Goal: Task Accomplishment & Management: Complete application form

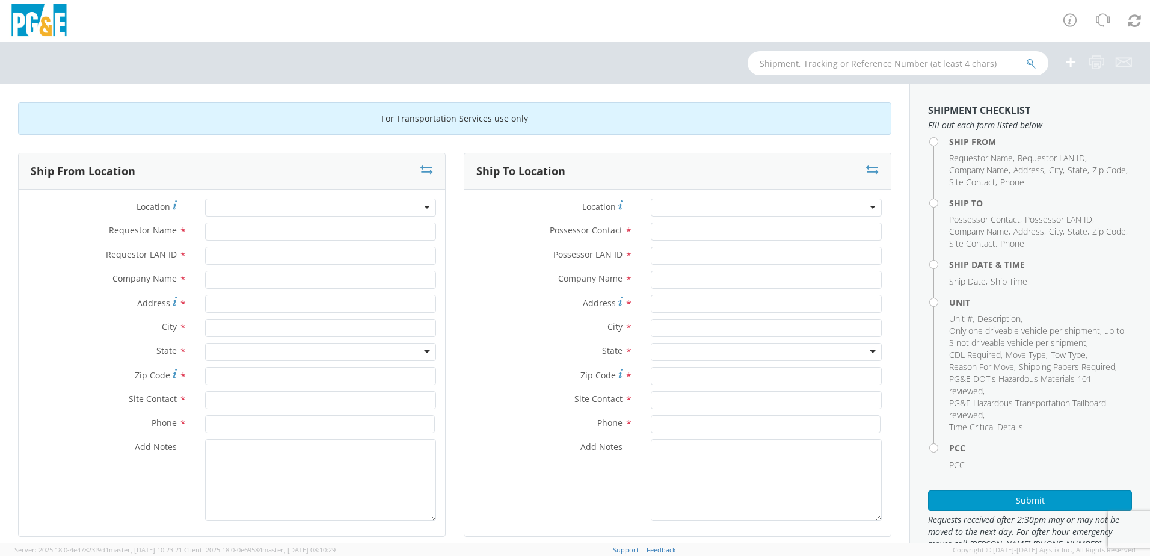
click at [422, 207] on div at bounding box center [320, 208] width 231 height 18
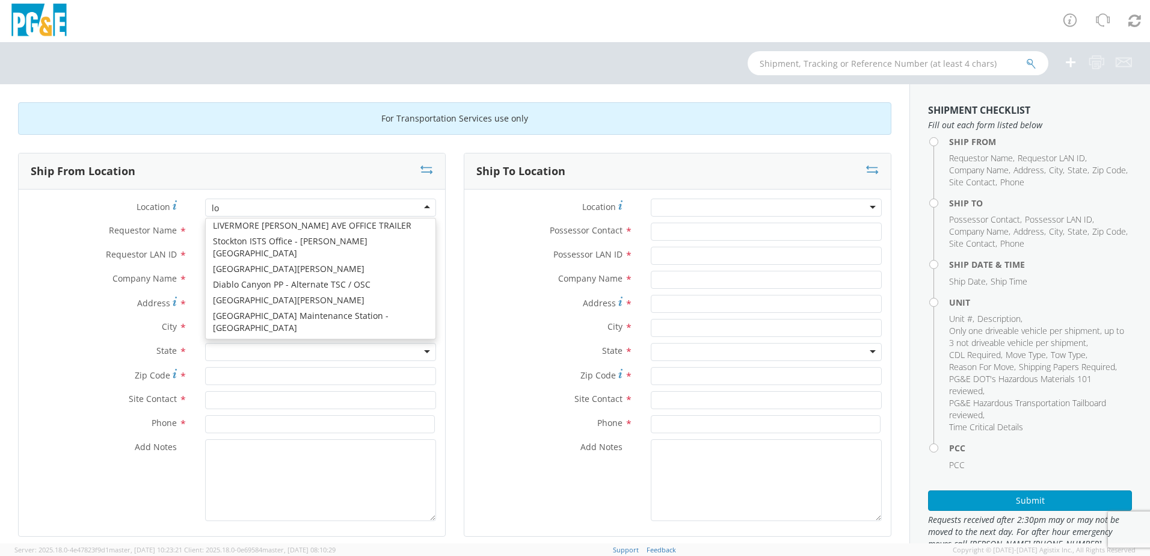
scroll to position [3, 0]
type input "los"
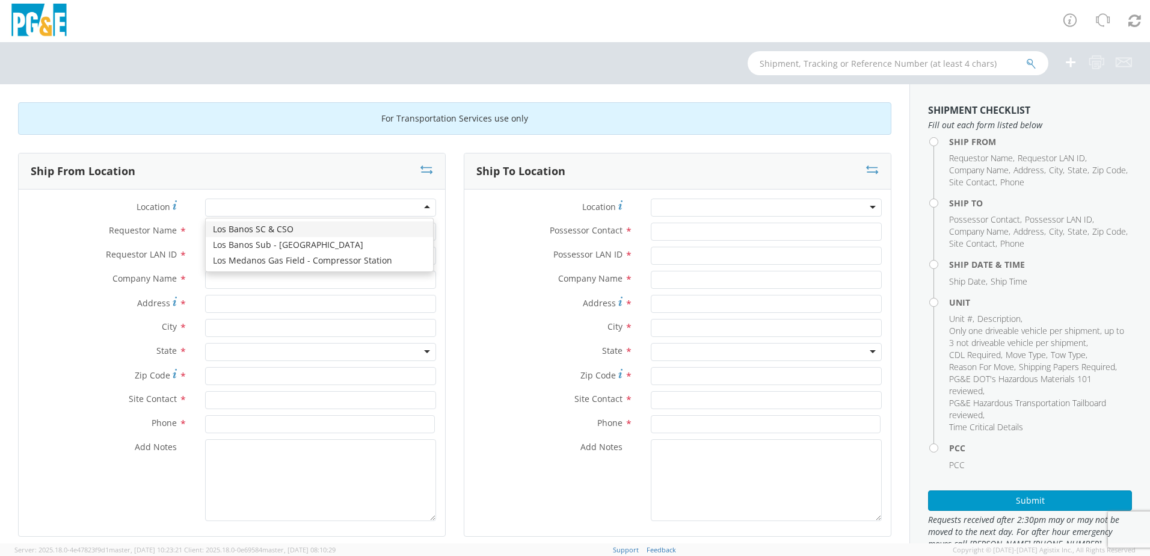
type input "PG&E"
type input "940 I St"
type input "Los Banos"
type input "93635"
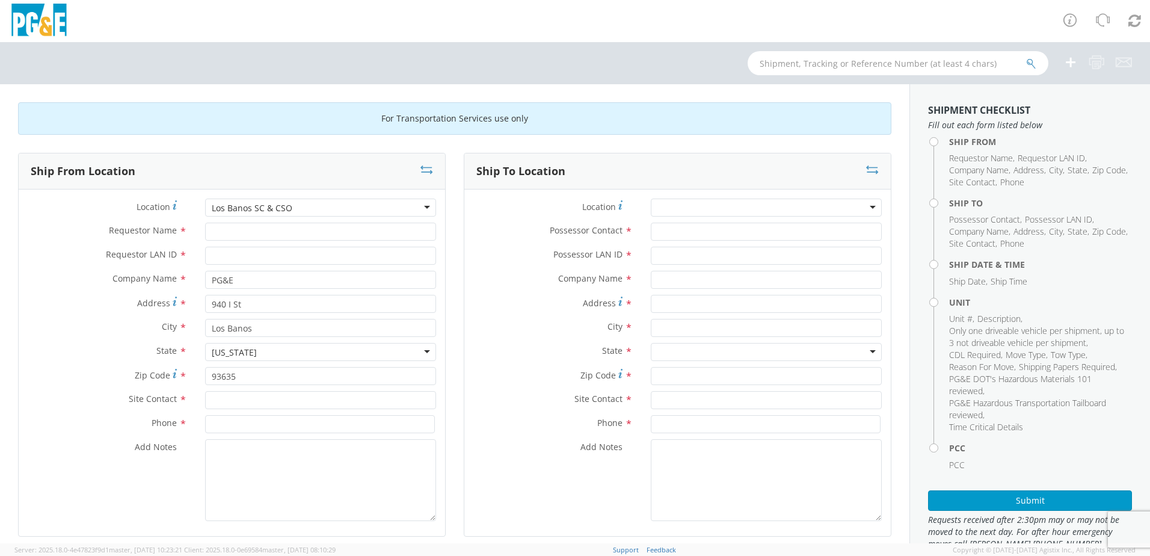
click at [695, 206] on div at bounding box center [766, 208] width 231 height 18
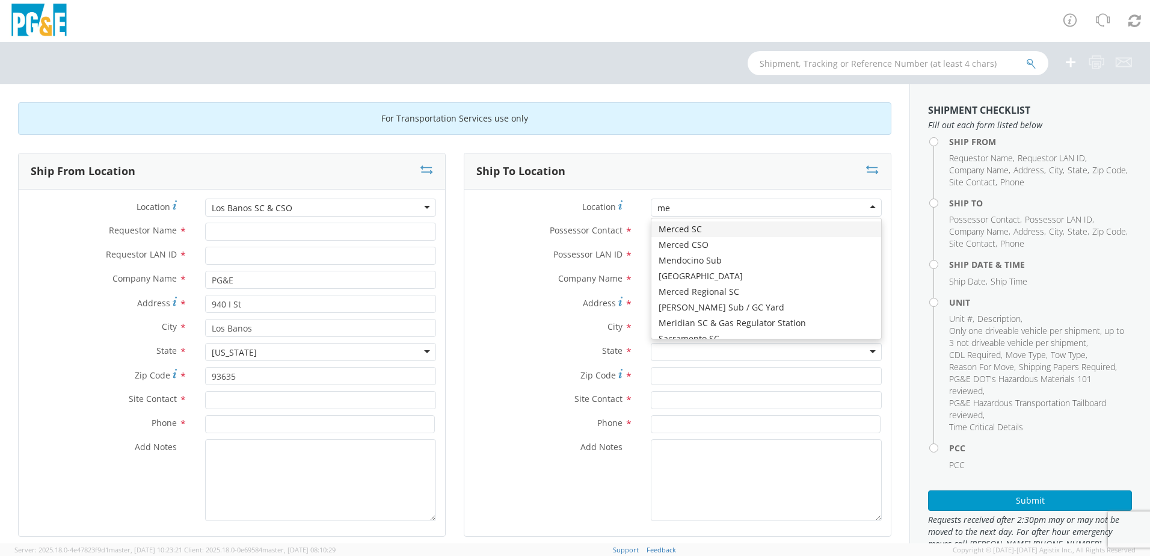
type input "mer"
type input "PG&E"
type input "[STREET_ADDRESS]"
type input "Merced"
type input "95340"
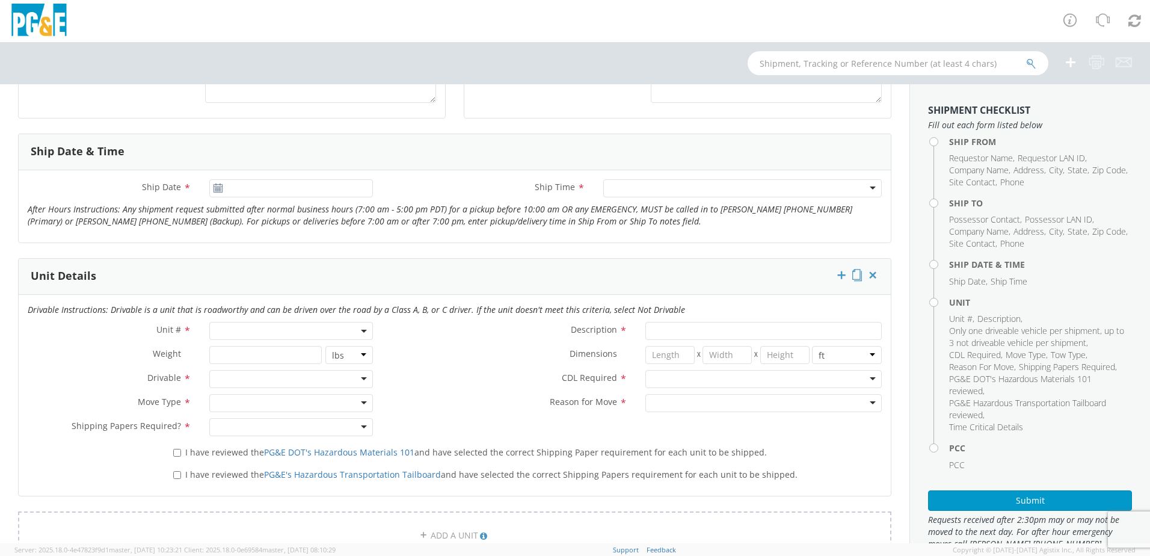
scroll to position [421, 0]
click at [263, 325] on span at bounding box center [291, 328] width 164 height 18
click at [286, 353] on input "search" at bounding box center [290, 348] width 156 height 18
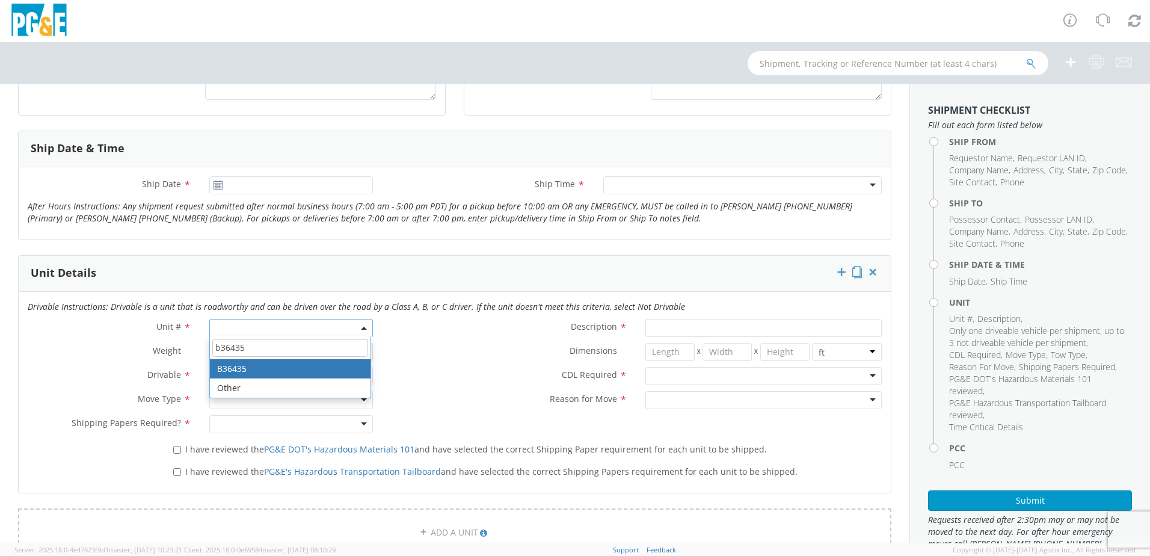
type input "b36435"
type input "TRUCK; TROUBLE W/AERIAL 4X4"
type input "19500"
select select "B36435"
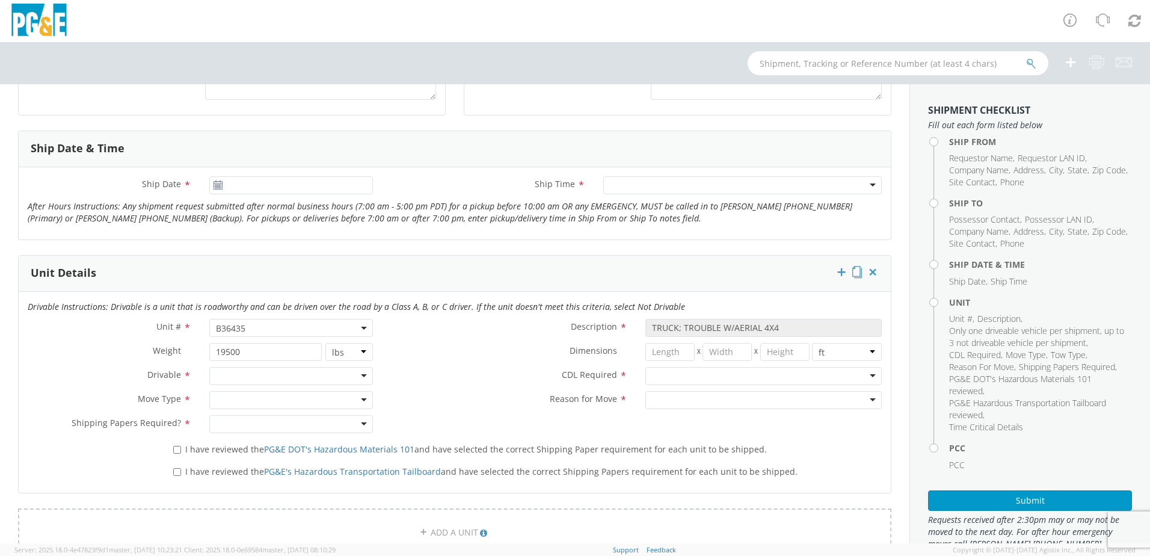
click at [345, 378] on div at bounding box center [291, 376] width 164 height 18
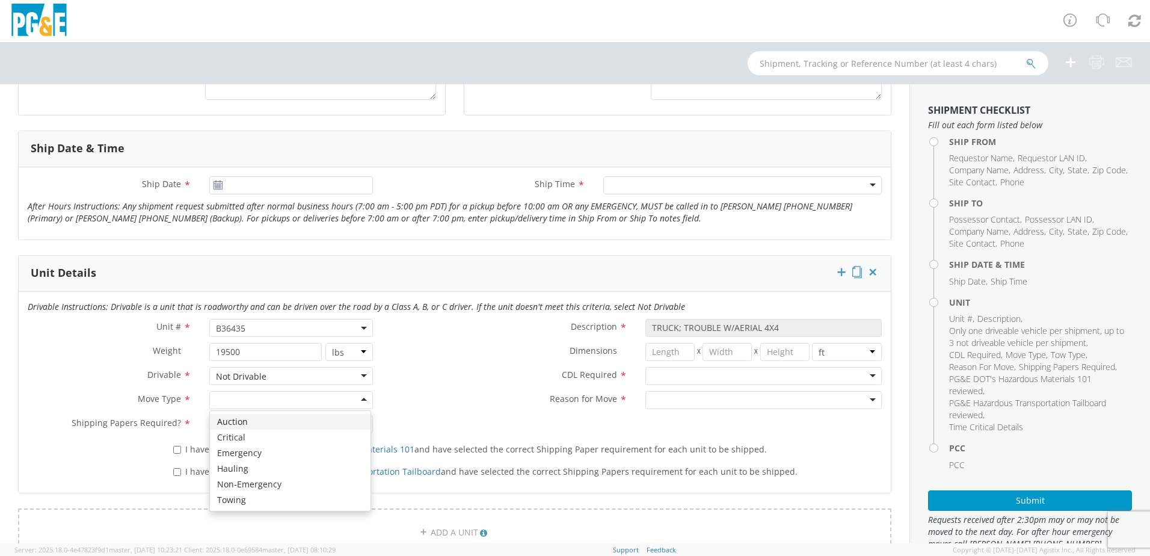
click at [260, 395] on div at bounding box center [291, 400] width 164 height 18
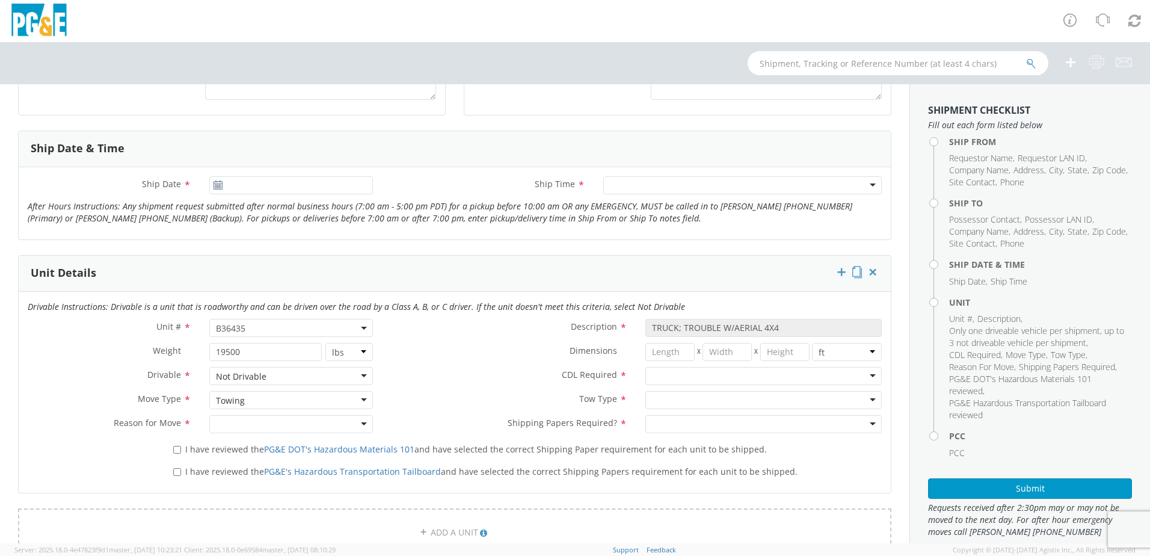
click at [324, 424] on div at bounding box center [291, 424] width 164 height 18
click at [688, 377] on div at bounding box center [764, 376] width 236 height 18
click at [706, 397] on div at bounding box center [764, 400] width 236 height 18
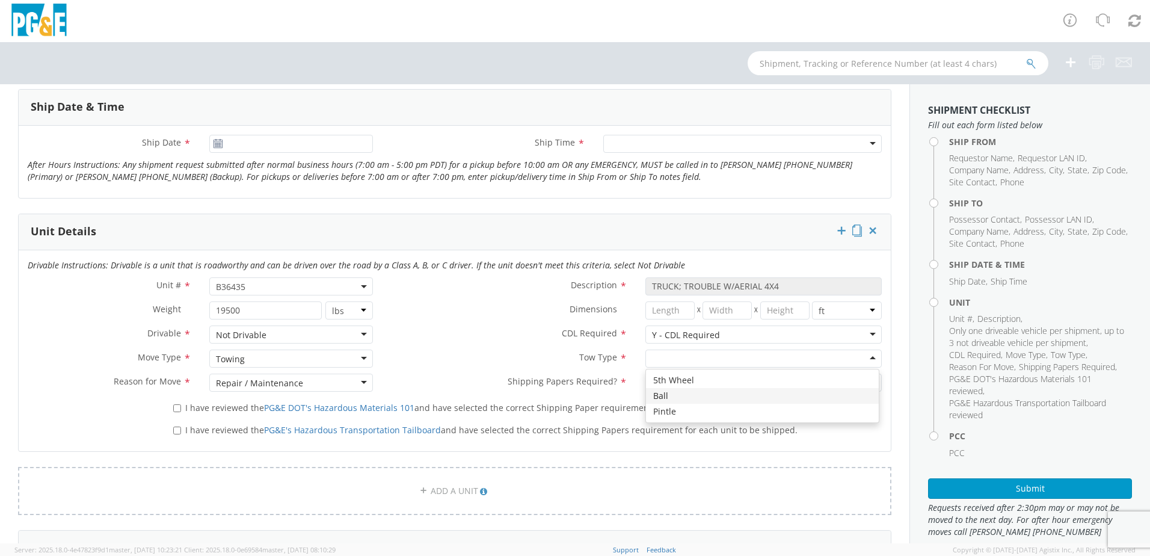
scroll to position [481, 0]
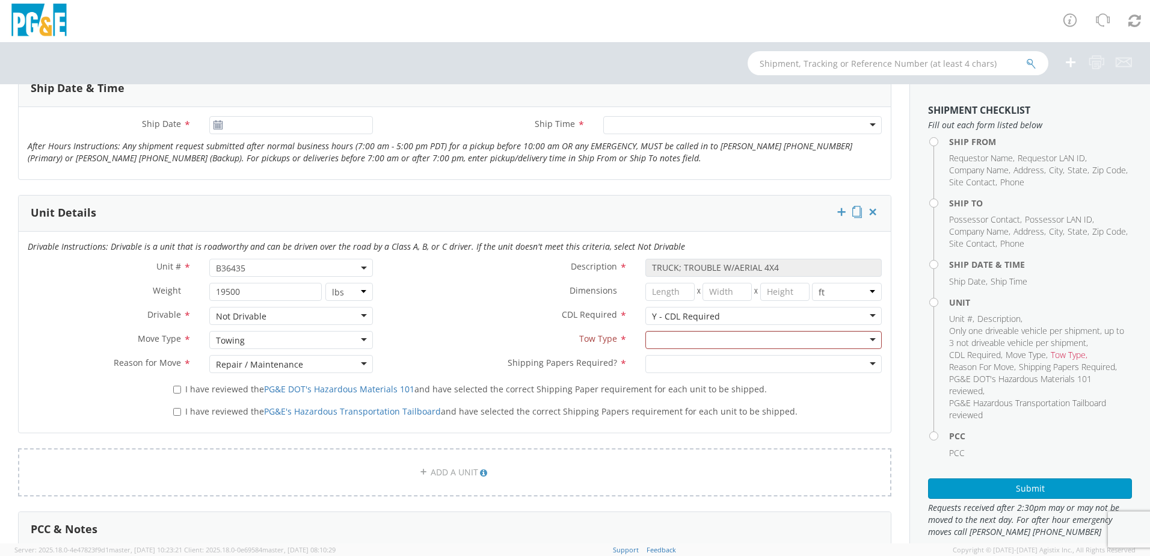
click at [552, 344] on label "Tow Type *" at bounding box center [509, 339] width 254 height 16
click at [717, 362] on div at bounding box center [764, 364] width 236 height 18
click at [217, 123] on use at bounding box center [218, 124] width 8 height 8
click at [272, 129] on input "[DATE]" at bounding box center [291, 125] width 164 height 18
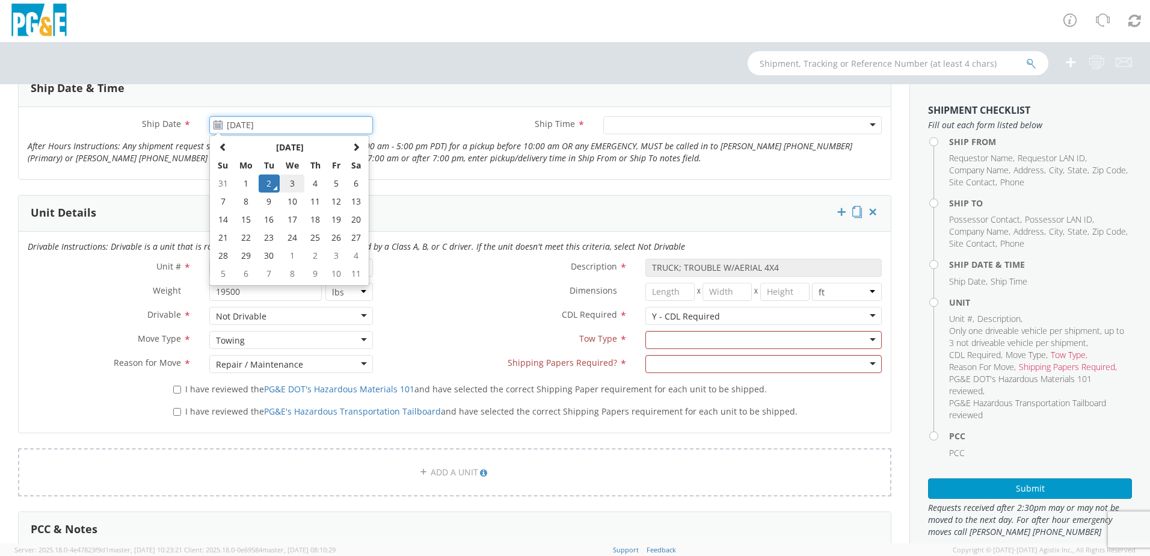
click at [288, 182] on td "3" at bounding box center [292, 183] width 25 height 18
type input "[DATE]"
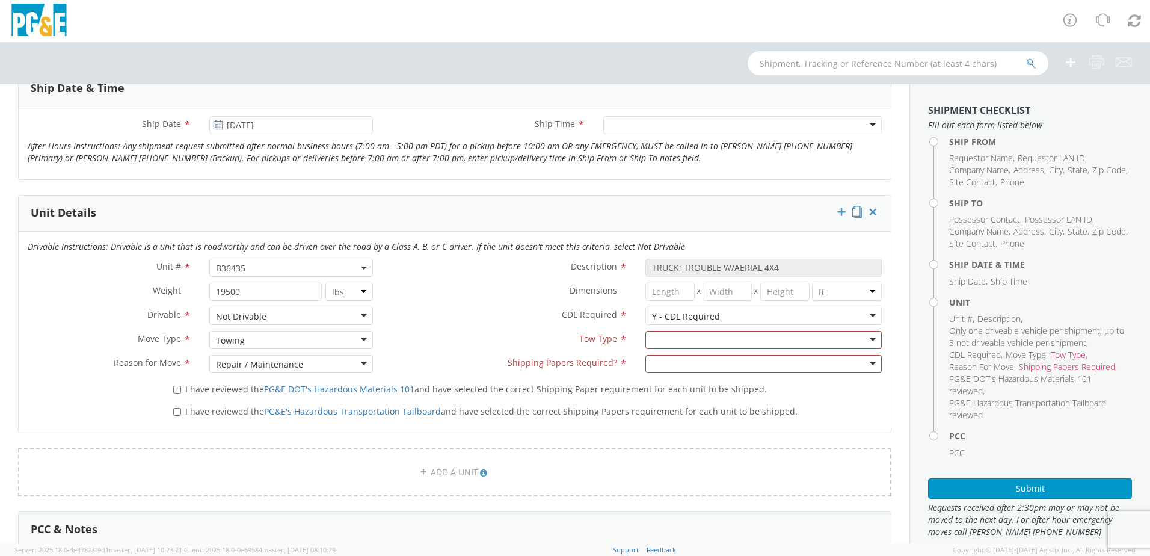
click at [666, 124] on div at bounding box center [742, 125] width 279 height 18
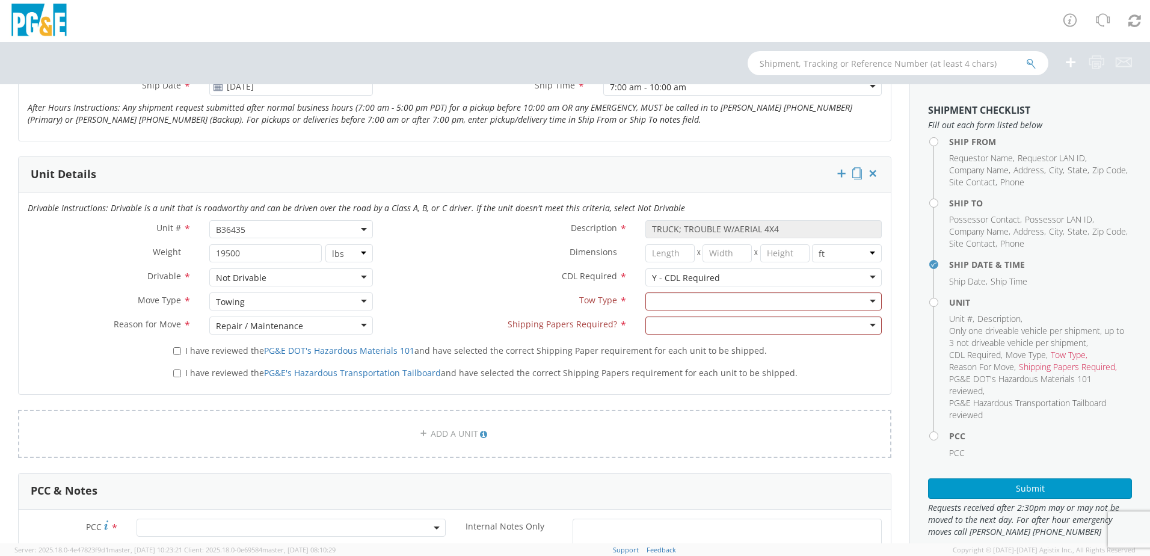
scroll to position [541, 0]
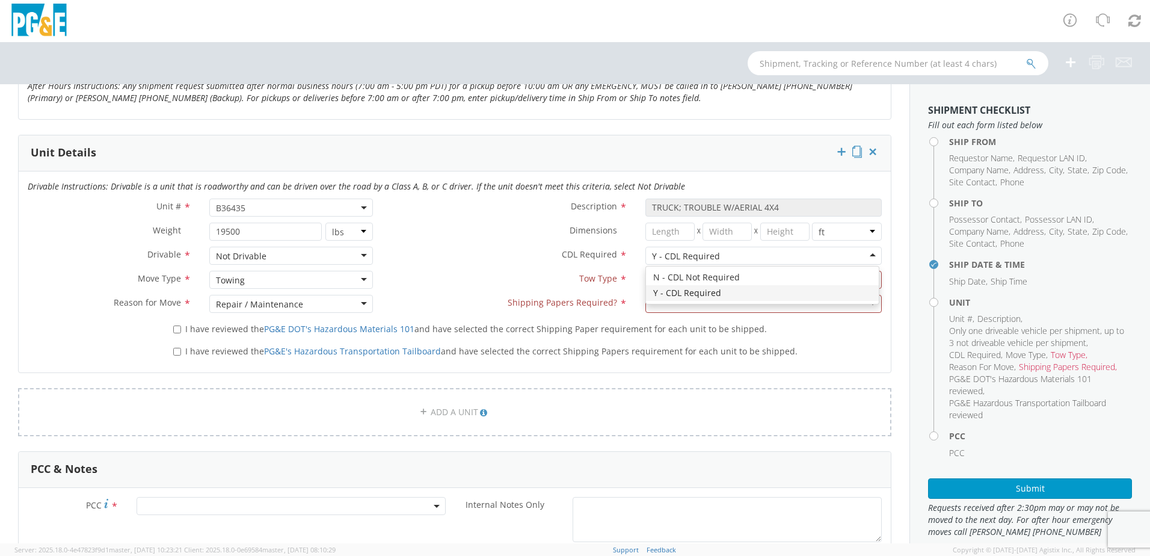
click at [864, 251] on div "Y - CDL Required" at bounding box center [764, 256] width 236 height 18
click at [688, 279] on div at bounding box center [764, 280] width 236 height 18
click at [363, 254] on div "Not Drivable" at bounding box center [291, 256] width 164 height 18
click at [482, 258] on label "CDL Required *" at bounding box center [509, 255] width 254 height 16
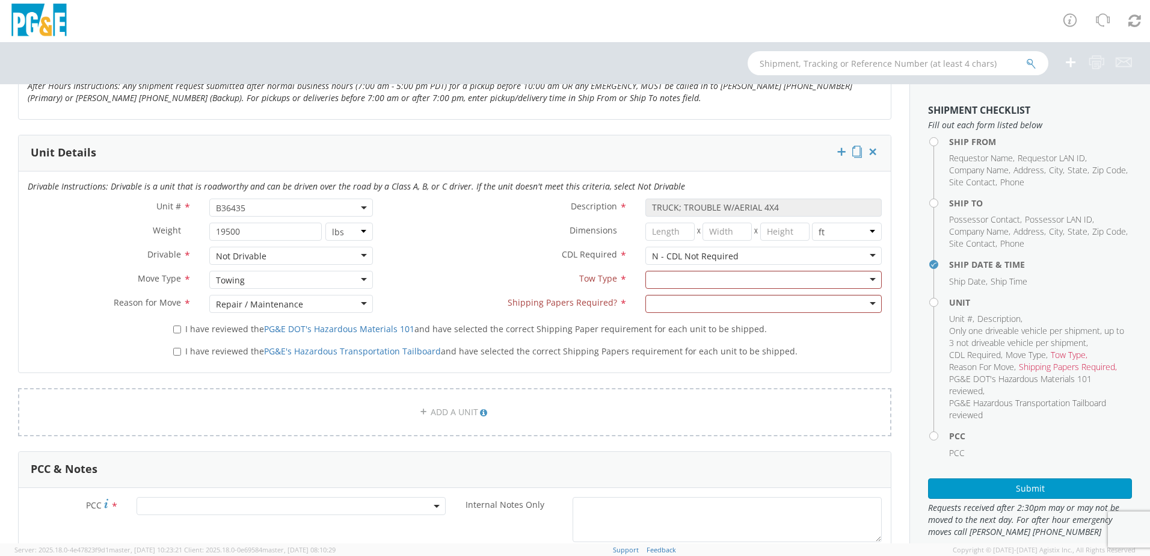
click at [298, 279] on div "Towing" at bounding box center [291, 280] width 164 height 18
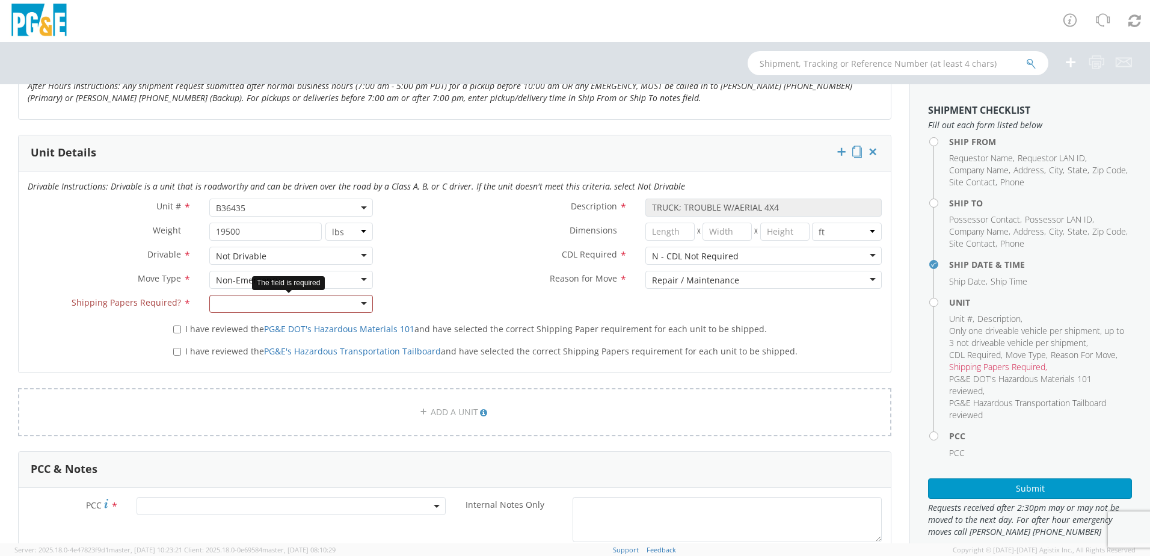
click at [334, 305] on div at bounding box center [291, 304] width 164 height 18
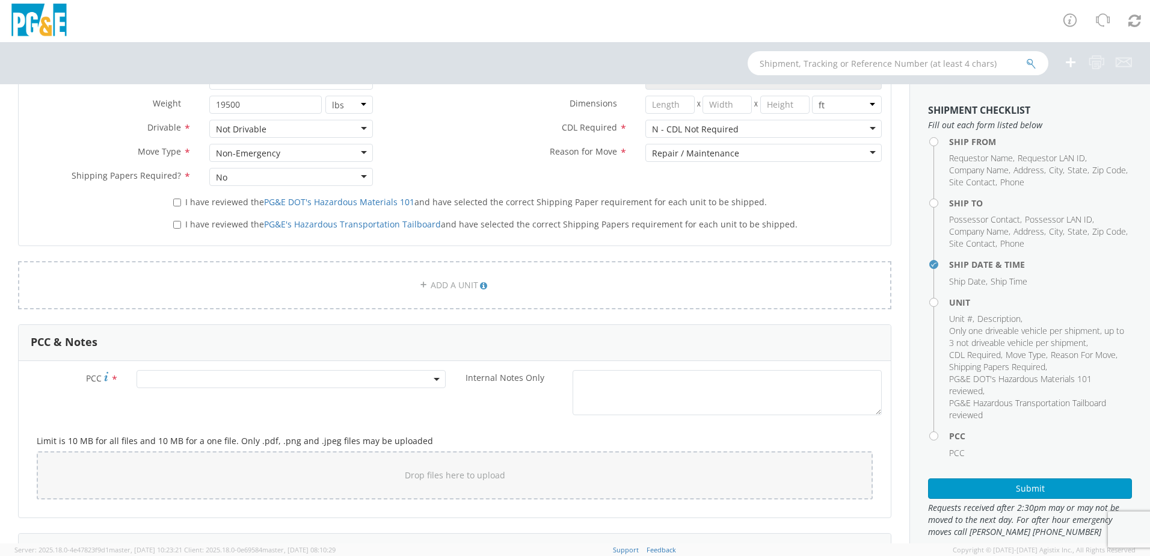
scroll to position [722, 0]
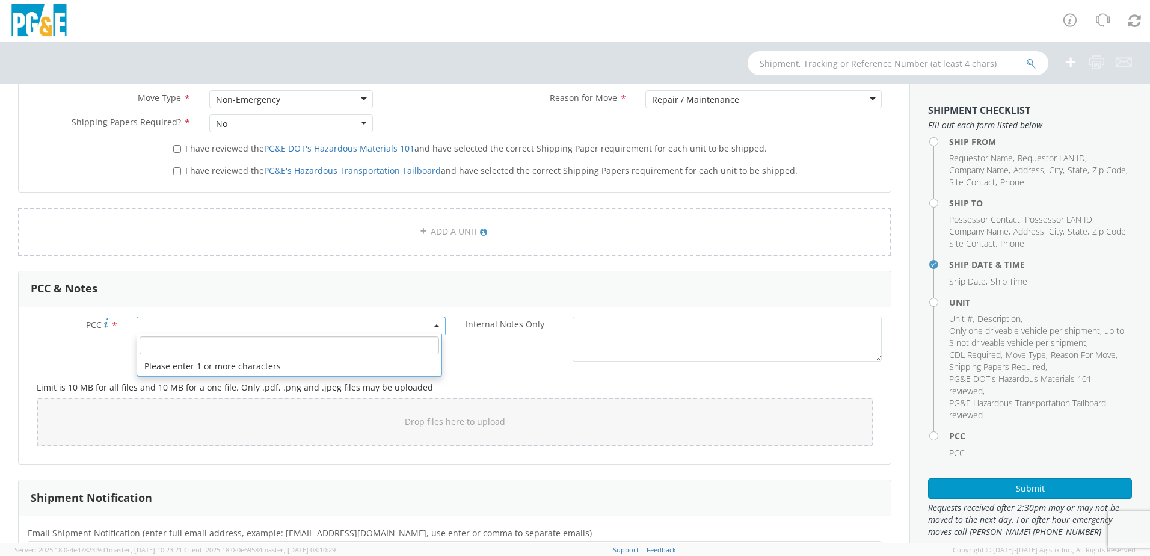
click at [182, 321] on span at bounding box center [291, 325] width 309 height 18
click at [186, 325] on span at bounding box center [291, 325] width 309 height 18
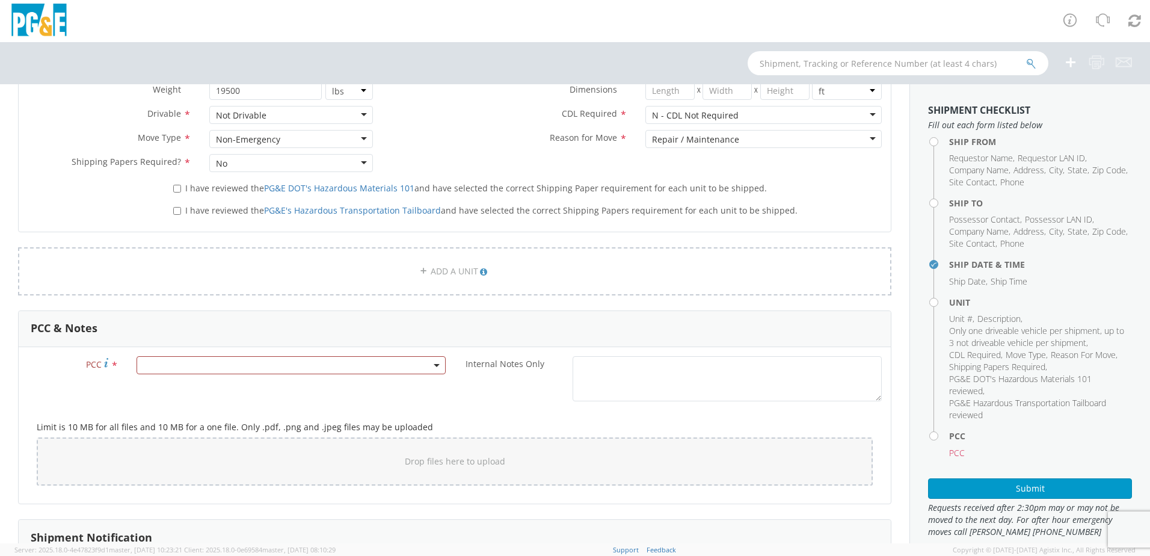
scroll to position [662, 0]
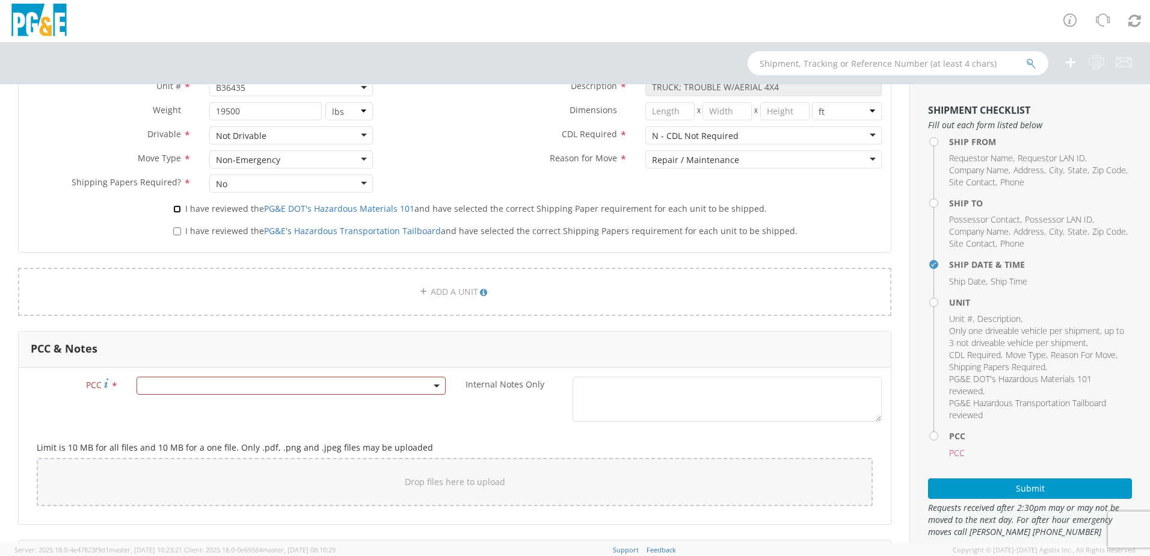
click at [177, 209] on input "I have reviewed the PG&E DOT's Hazardous Materials 101 and have selected the co…" at bounding box center [177, 209] width 8 height 8
checkbox input "true"
click at [178, 233] on input "I have reviewed the PG&E's Hazardous Transportation Tailboard and have selected…" at bounding box center [177, 231] width 8 height 8
checkbox input "true"
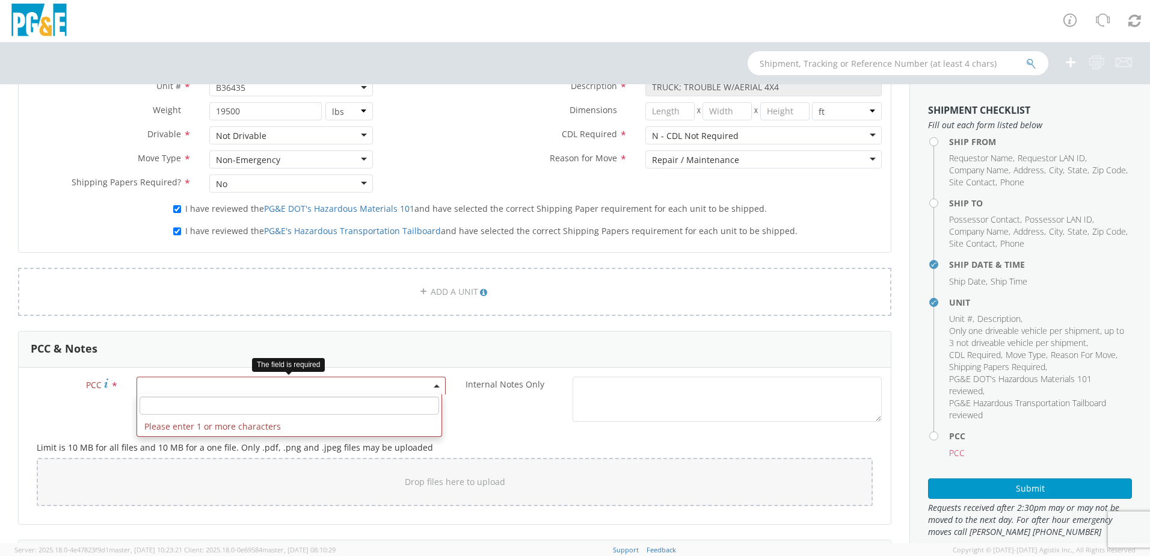
click at [191, 386] on span at bounding box center [291, 386] width 309 height 18
click at [190, 405] on input "number" at bounding box center [290, 405] width 300 height 18
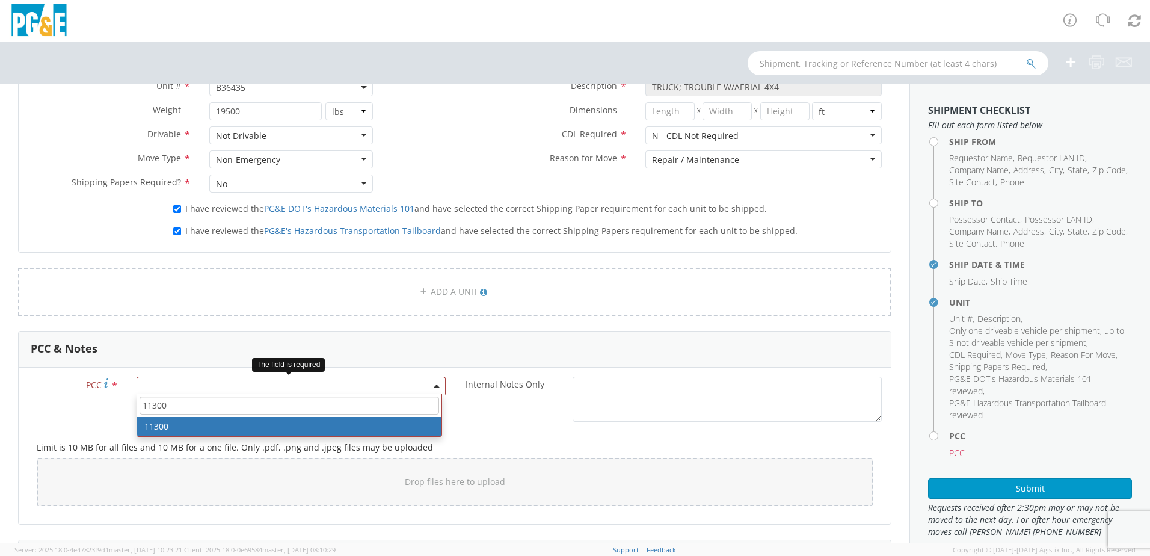
type input "11300"
select select "11300"
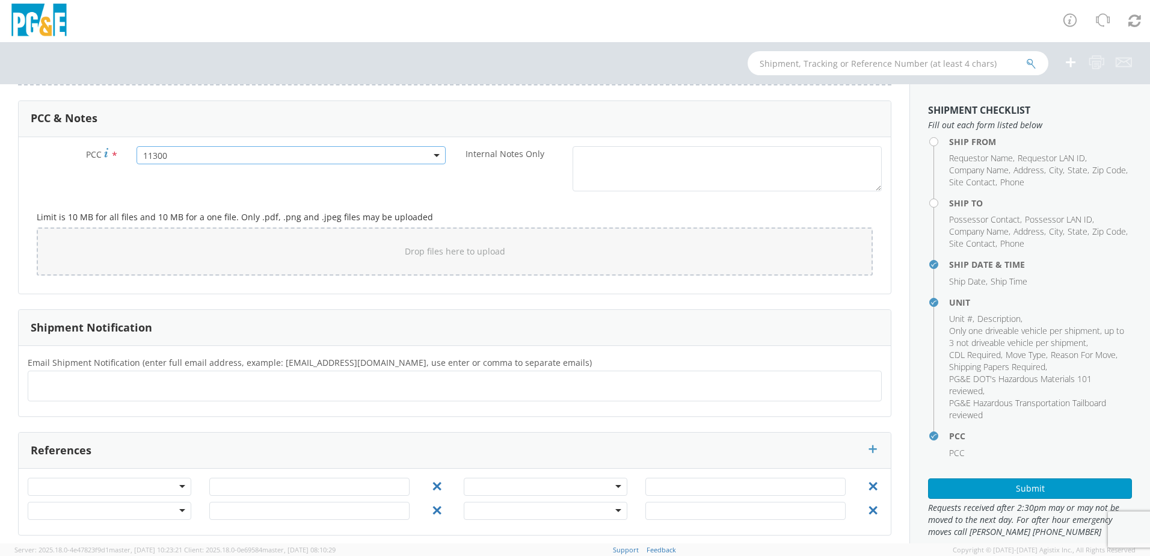
scroll to position [899, 0]
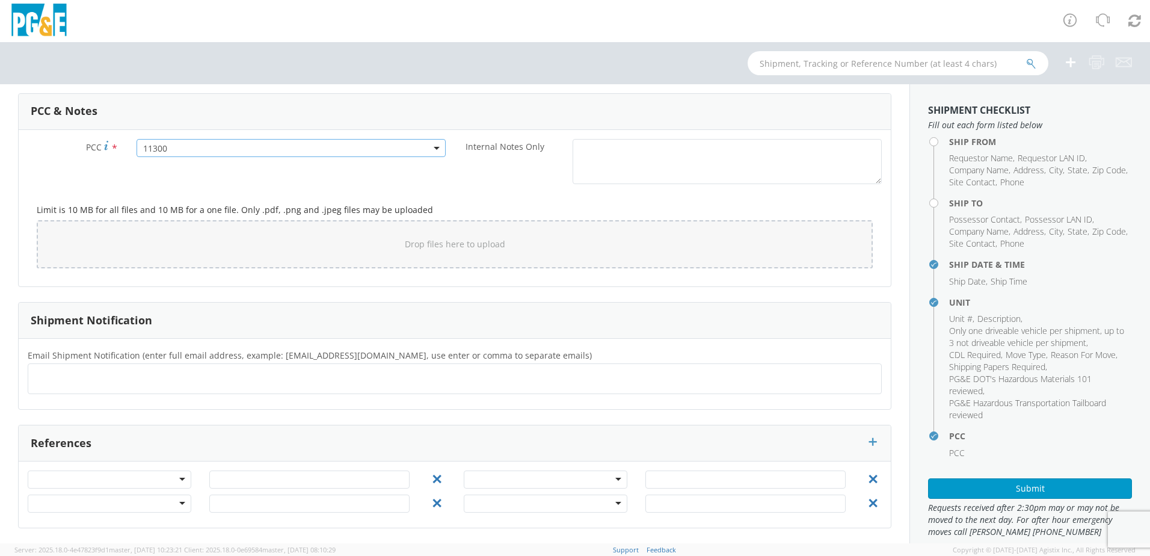
click at [123, 380] on ul at bounding box center [454, 379] width 843 height 20
type input "[EMAIL_ADDRESS][DOMAIN_NAME]"
type input "m"
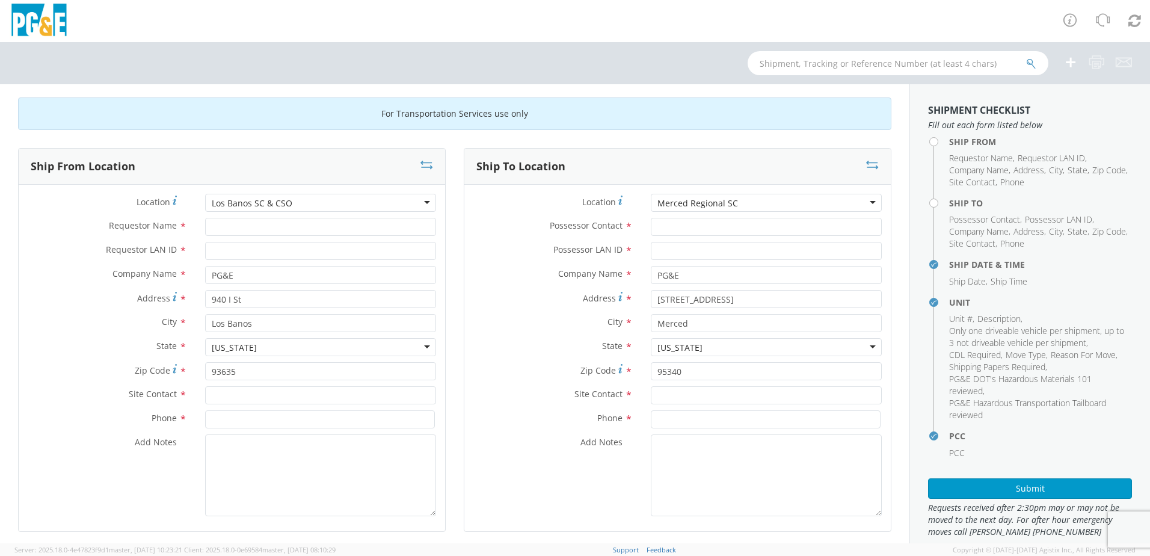
scroll to position [0, 0]
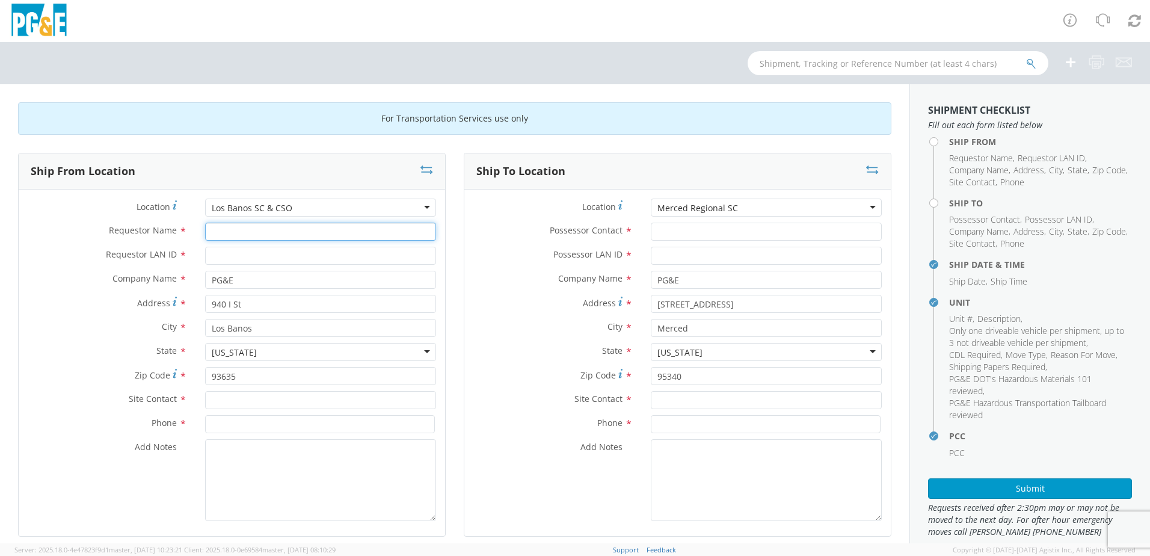
click at [230, 232] on input "Requestor Name *" at bounding box center [320, 232] width 231 height 18
type input "[PERSON_NAME]"
click at [221, 257] on input "Requestor LAN ID *" at bounding box center [320, 256] width 231 height 18
type input "j24k"
click at [233, 402] on input "text" at bounding box center [320, 400] width 231 height 18
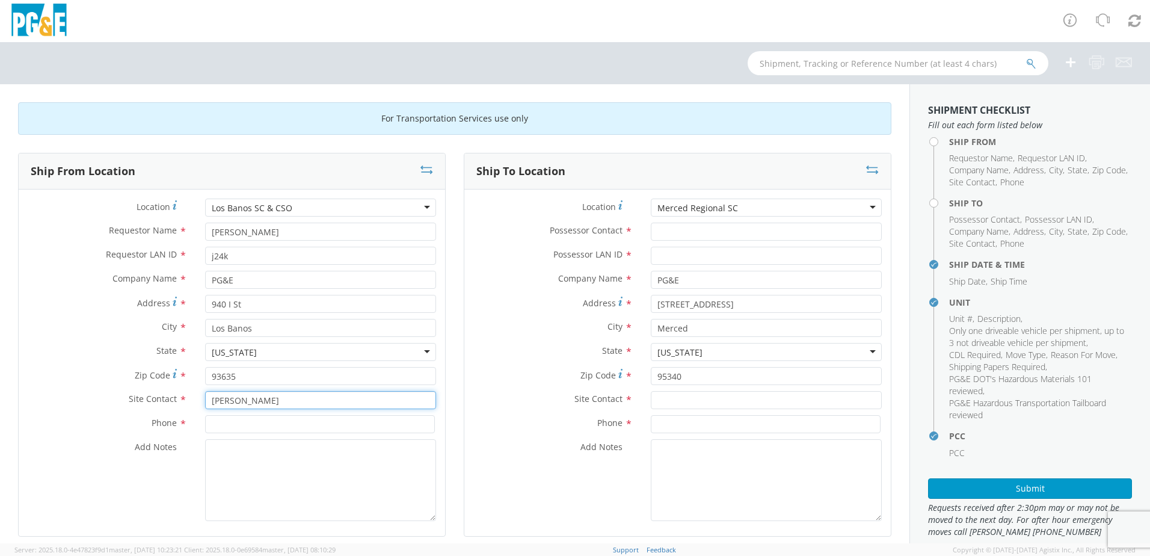
type input "[PERSON_NAME]"
click at [257, 422] on input at bounding box center [320, 424] width 230 height 18
type input "[PHONE_NUMBER]"
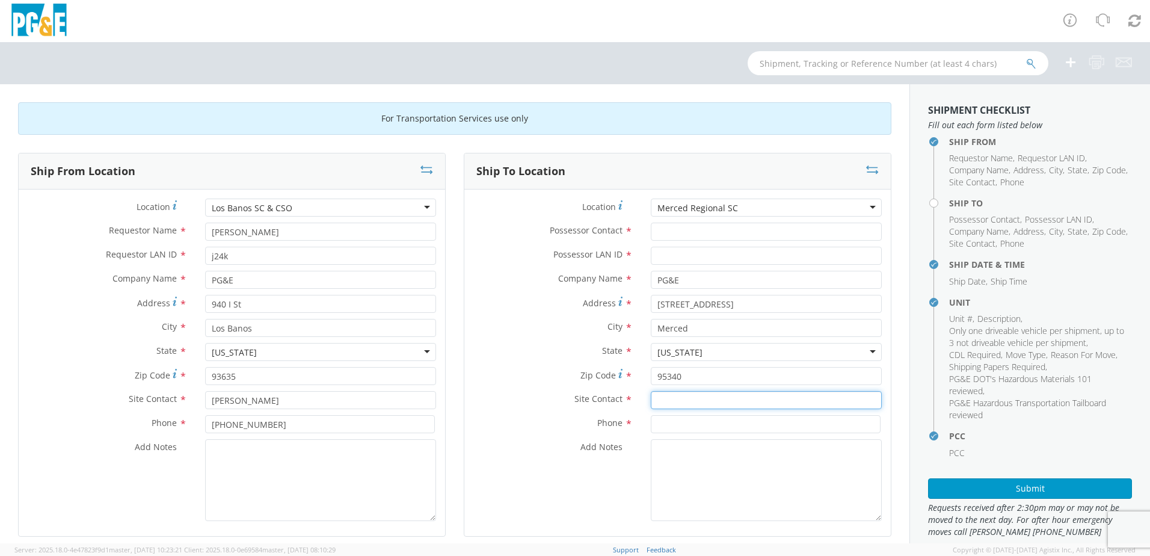
click at [672, 402] on input "text" at bounding box center [766, 400] width 231 height 18
type input "[PERSON_NAME]"
click at [694, 423] on input at bounding box center [766, 424] width 230 height 18
type input "[PHONE_NUMBER]"
click at [691, 225] on input "Possessor Contact *" at bounding box center [766, 232] width 231 height 18
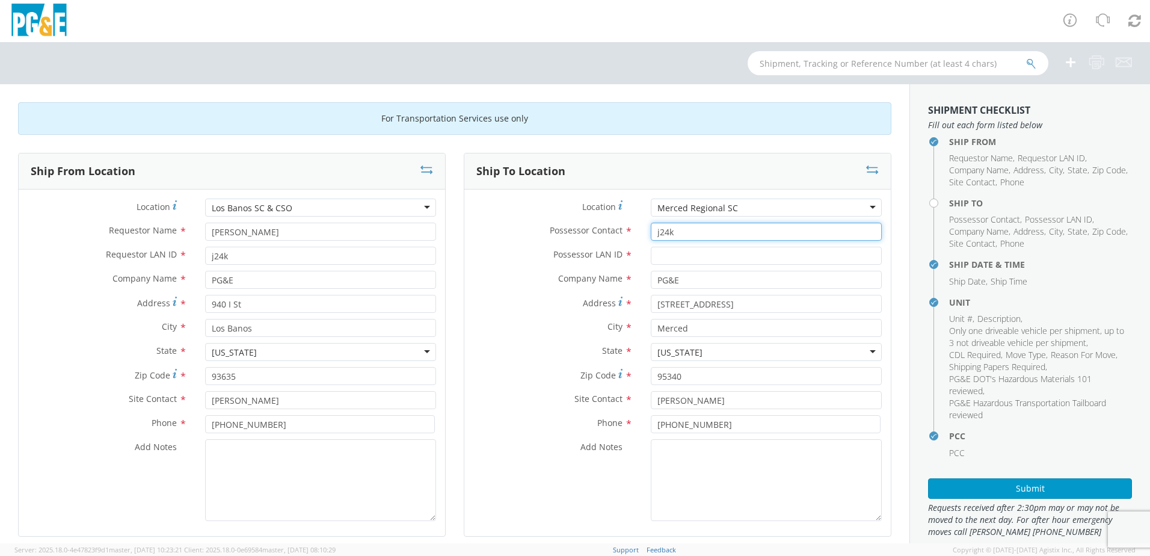
type input "j24k"
click at [692, 257] on input "Possessor LAN ID *" at bounding box center [766, 256] width 231 height 18
type input "j24k"
click at [713, 233] on input "j24k" at bounding box center [766, 232] width 231 height 18
type input "j"
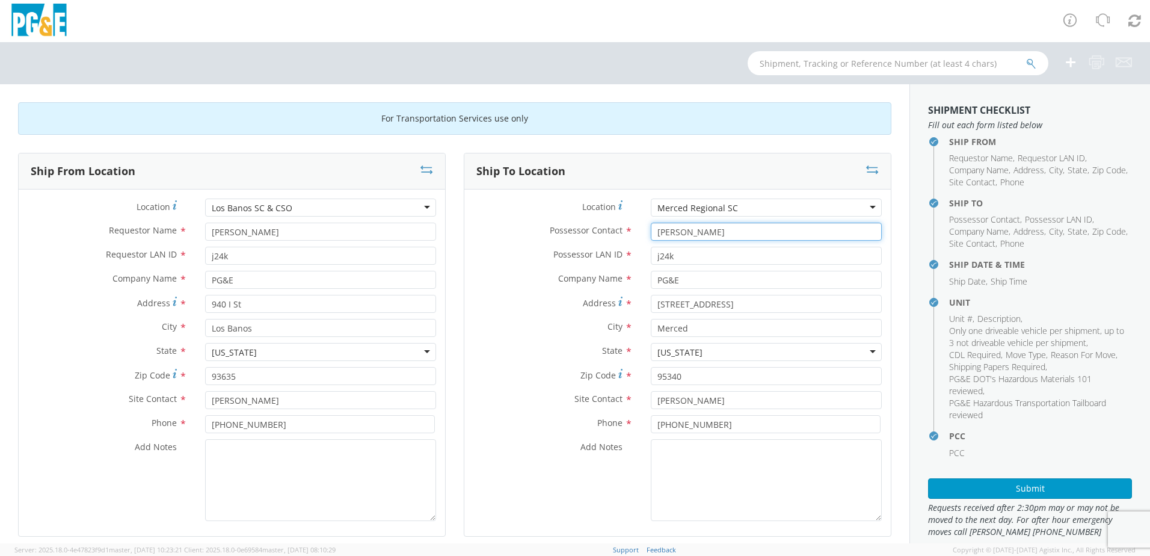
click at [713, 233] on input "[PERSON_NAME]" at bounding box center [766, 232] width 231 height 18
type input "[PERSON_NAME]"
click at [724, 256] on input "j24k" at bounding box center [766, 256] width 231 height 18
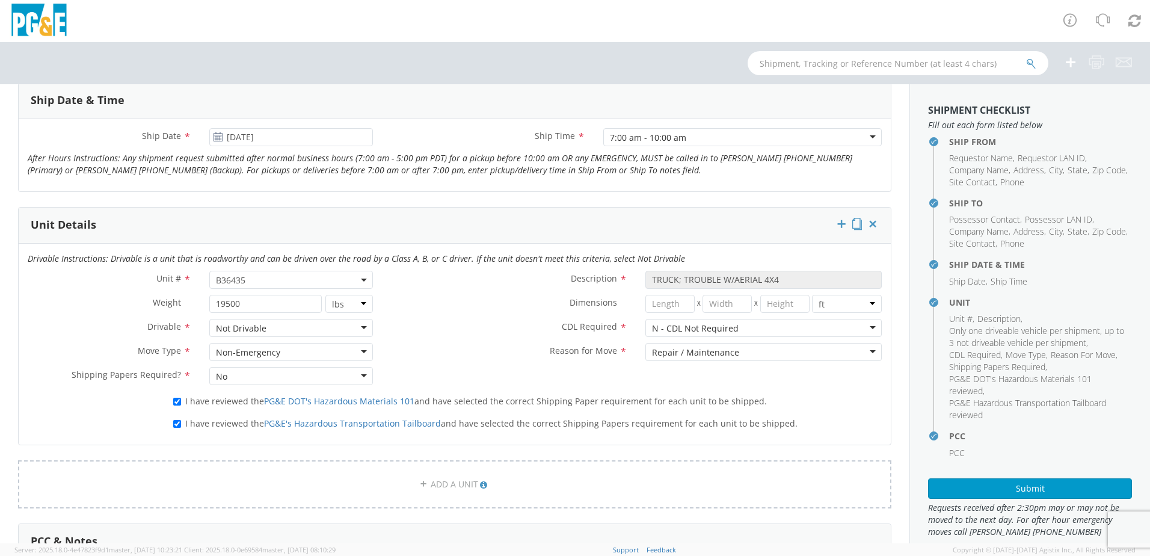
scroll to position [481, 0]
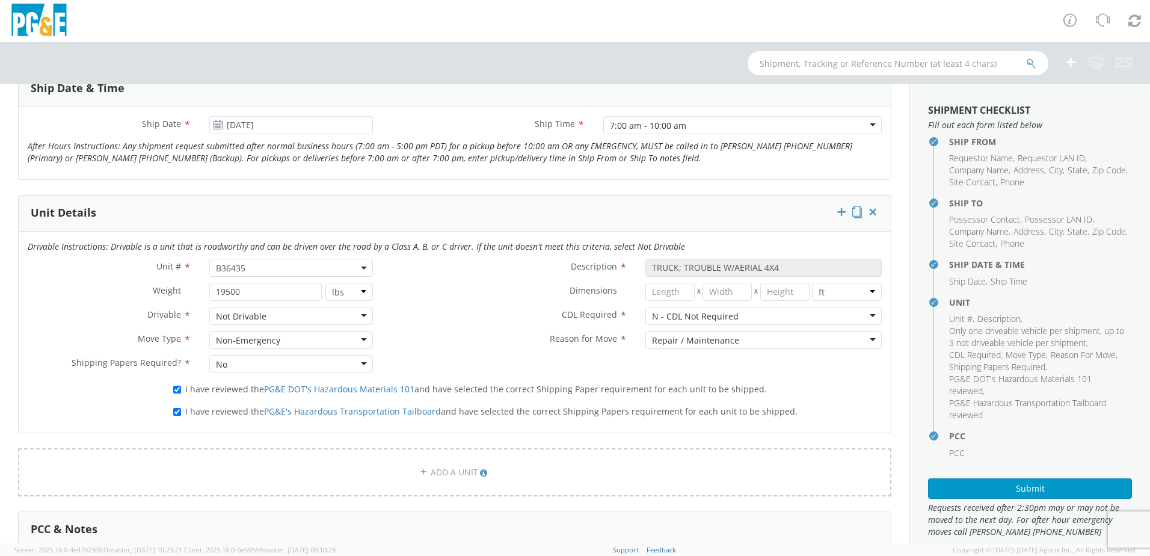
click at [215, 126] on icon at bounding box center [218, 125] width 10 height 10
click at [216, 126] on use at bounding box center [218, 124] width 8 height 8
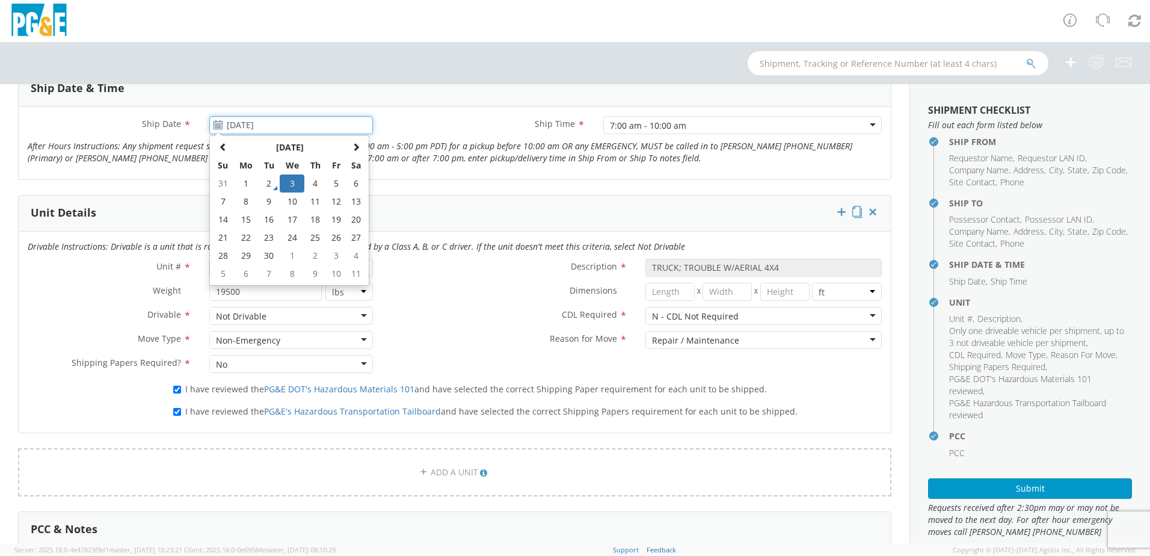
click at [259, 128] on input "[DATE]" at bounding box center [291, 125] width 164 height 18
click at [319, 182] on td "4" at bounding box center [314, 183] width 21 height 18
type input "[DATE]"
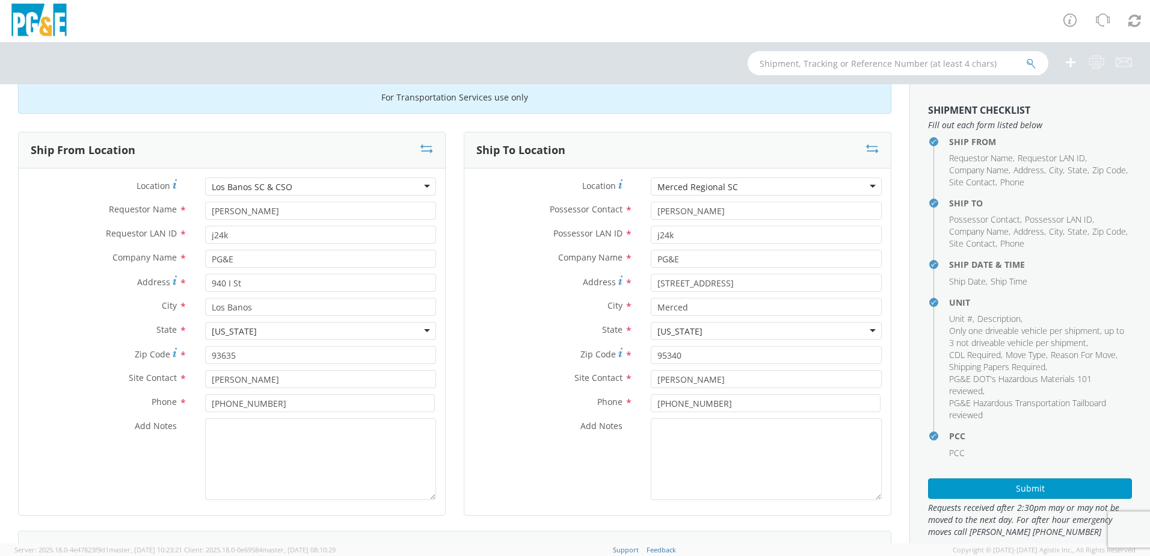
scroll to position [0, 0]
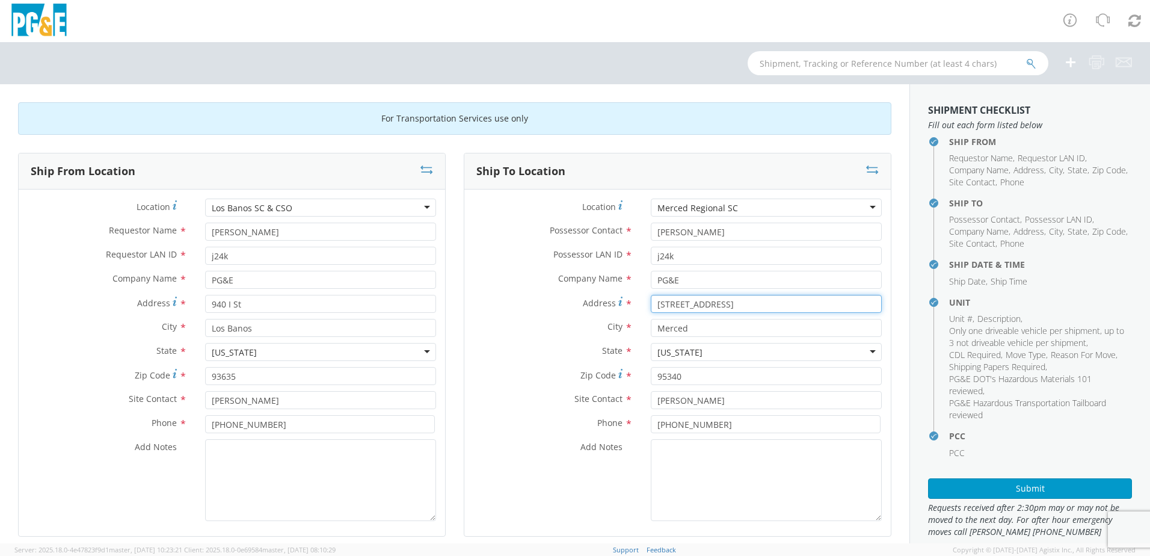
click at [663, 303] on input "[STREET_ADDRESS]" at bounding box center [766, 304] width 231 height 18
click at [665, 303] on input "[STREET_ADDRESS]" at bounding box center [766, 304] width 231 height 18
click at [789, 363] on div "State * [US_STATE] [US_STATE] [US_STATE] [US_STATE] [US_STATE] [US_STATE] Armed…" at bounding box center [677, 355] width 427 height 24
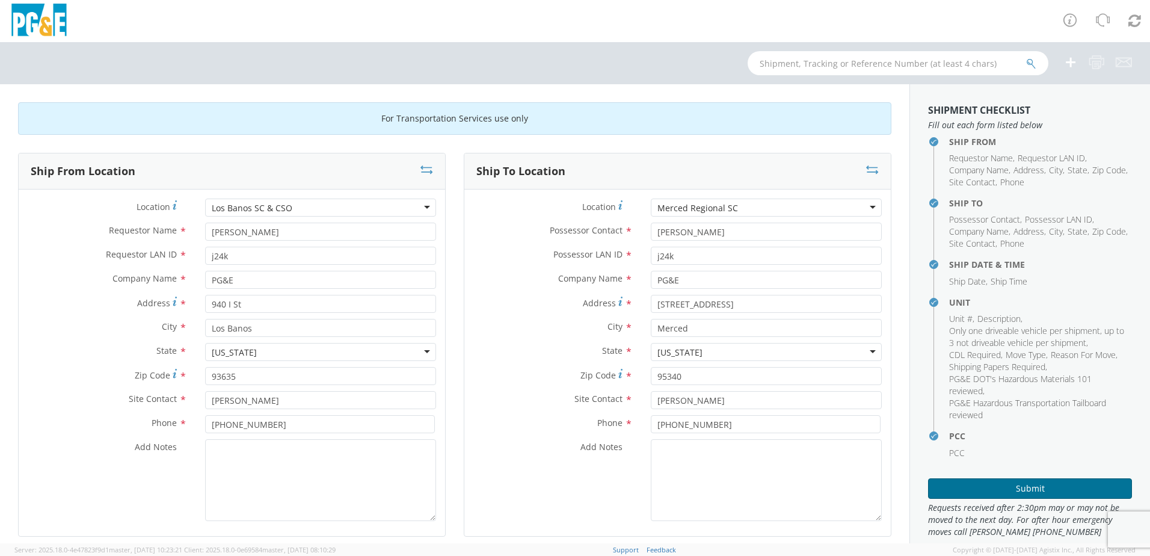
click at [1020, 492] on button "Submit" at bounding box center [1030, 488] width 204 height 20
